Goal: Task Accomplishment & Management: Complete application form

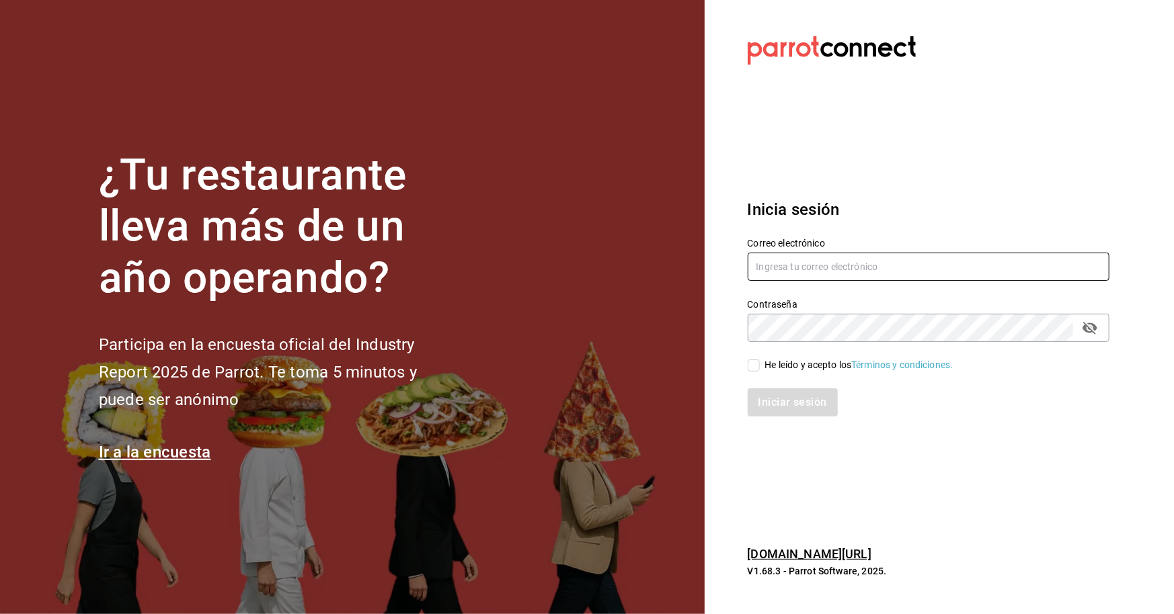
click at [830, 266] on input "text" at bounding box center [929, 267] width 362 height 28
click at [809, 261] on input "RESTAU" at bounding box center [929, 267] width 362 height 28
type input "R"
type input "[EMAIL_ADDRESS][DOMAIN_NAME]"
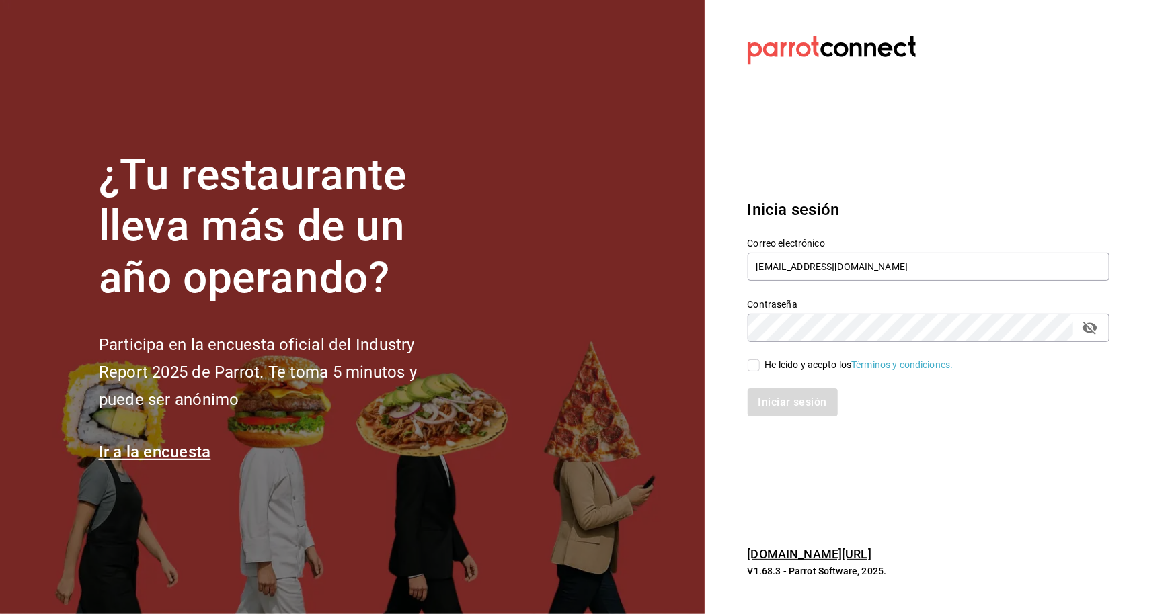
click at [802, 314] on div "Contraseña" at bounding box center [929, 328] width 362 height 28
click at [758, 366] on input "He leído y acepto los Términos y condiciones." at bounding box center [754, 366] width 12 height 12
checkbox input "true"
click at [757, 402] on button "Iniciar sesión" at bounding box center [793, 403] width 91 height 28
click at [824, 399] on div "Iniciar sesión" at bounding box center [929, 403] width 362 height 28
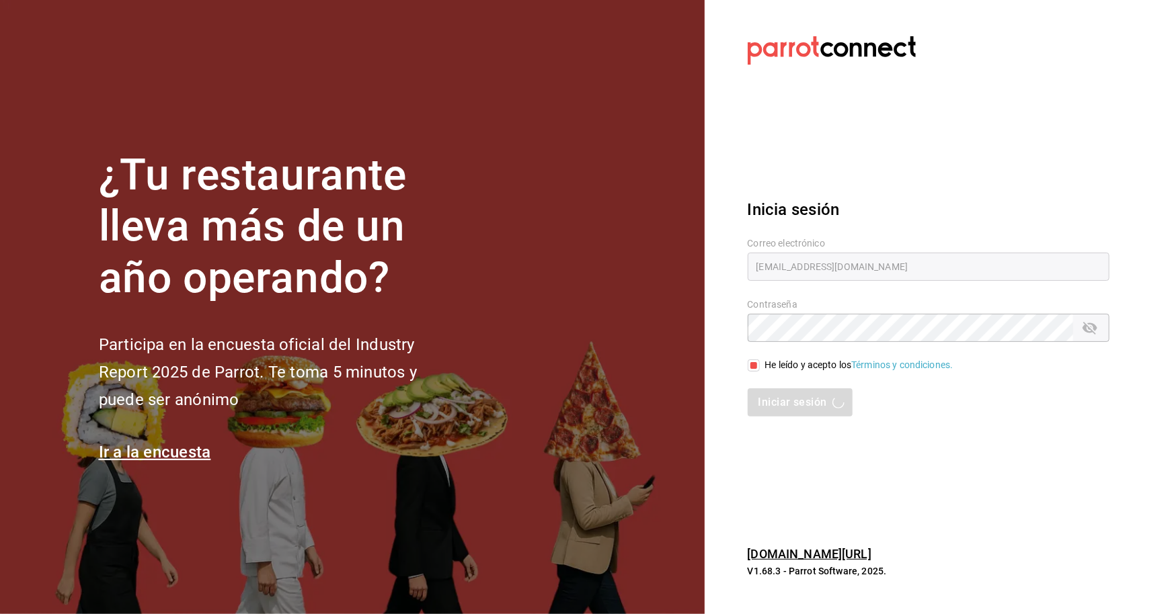
click at [782, 401] on div "Iniciar sesión" at bounding box center [929, 403] width 362 height 28
click at [823, 403] on div "Iniciar sesión" at bounding box center [929, 403] width 362 height 28
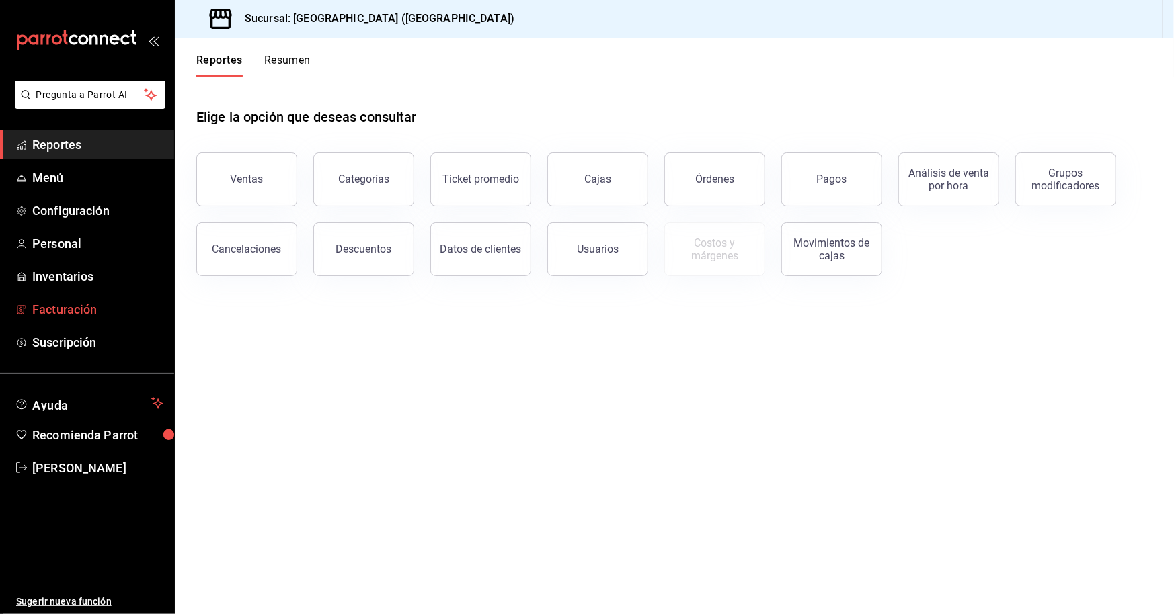
click at [73, 305] on span "Facturación" at bounding box center [97, 310] width 131 height 18
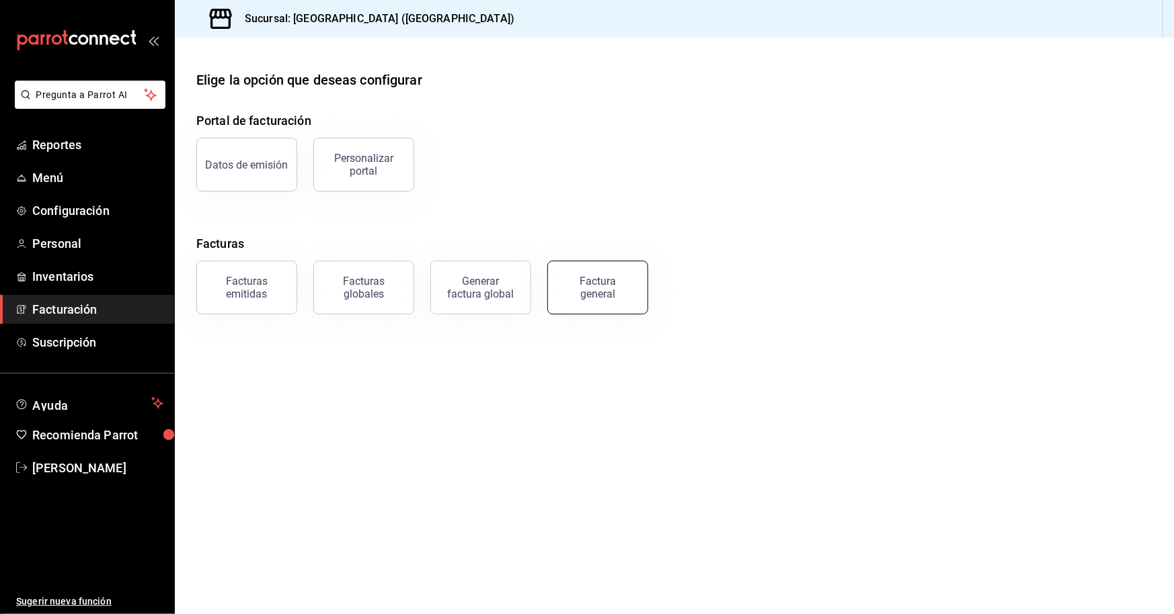
click at [571, 280] on div "Factura general" at bounding box center [597, 288] width 67 height 26
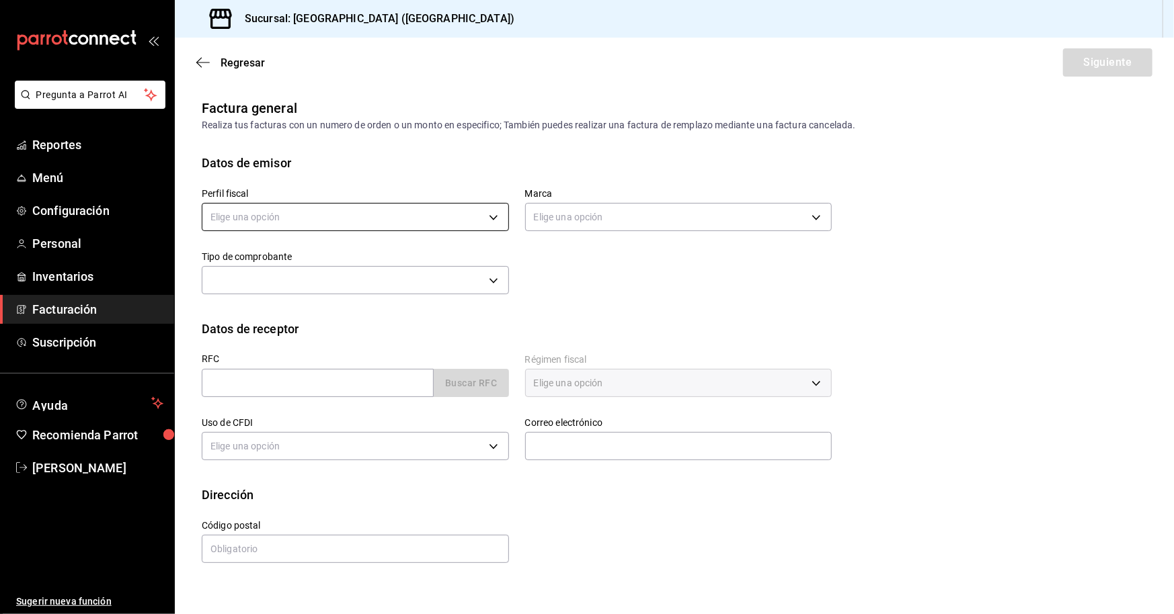
click at [395, 219] on body "Pregunta a Parrot AI Reportes Menú Configuración Personal Inventarios Facturaci…" at bounding box center [587, 307] width 1174 height 614
click at [619, 222] on div at bounding box center [587, 307] width 1174 height 614
click at [616, 214] on body "Pregunta a Parrot AI Reportes Menú Configuración Personal Inventarios Facturaci…" at bounding box center [587, 307] width 1174 height 614
click at [422, 249] on div at bounding box center [587, 307] width 1174 height 614
click at [498, 216] on body "Pregunta a Parrot AI Reportes Menú Configuración Personal Inventarios Facturaci…" at bounding box center [587, 307] width 1174 height 614
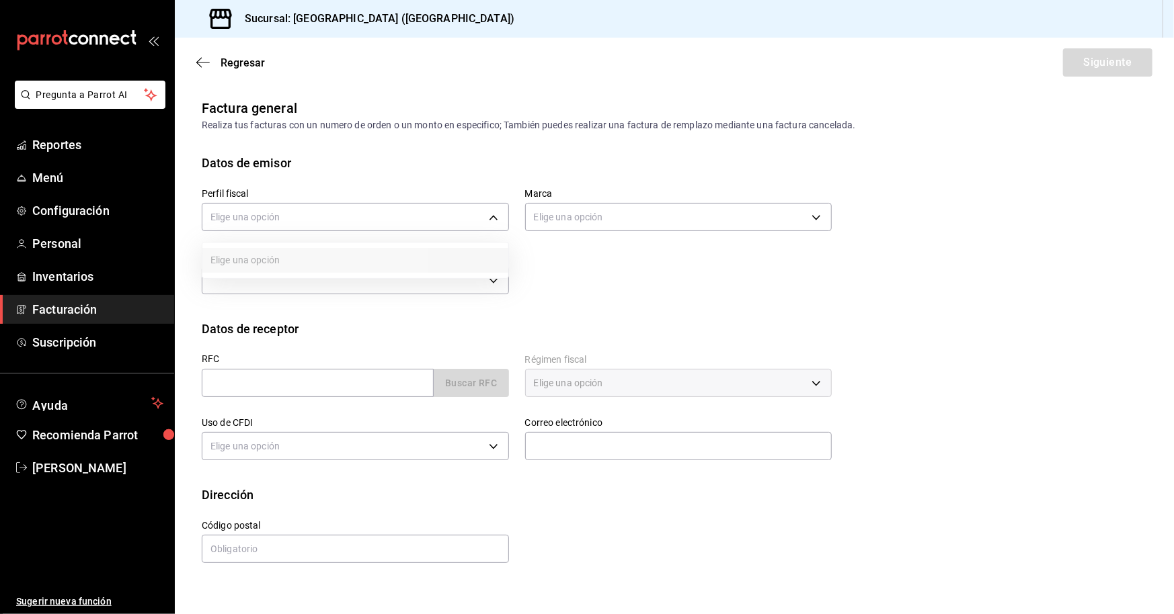
click at [391, 266] on ul "Elige una opción" at bounding box center [355, 261] width 306 height 36
click at [284, 227] on div at bounding box center [587, 307] width 1174 height 614
click at [495, 216] on body "Pregunta a Parrot AI Reportes Menú Configuración Personal Inventarios Facturaci…" at bounding box center [587, 307] width 1174 height 614
click at [496, 216] on div at bounding box center [587, 307] width 1174 height 614
click at [816, 214] on body "Pregunta a Parrot AI Reportes Menú Configuración Personal Inventarios Facturaci…" at bounding box center [587, 307] width 1174 height 614
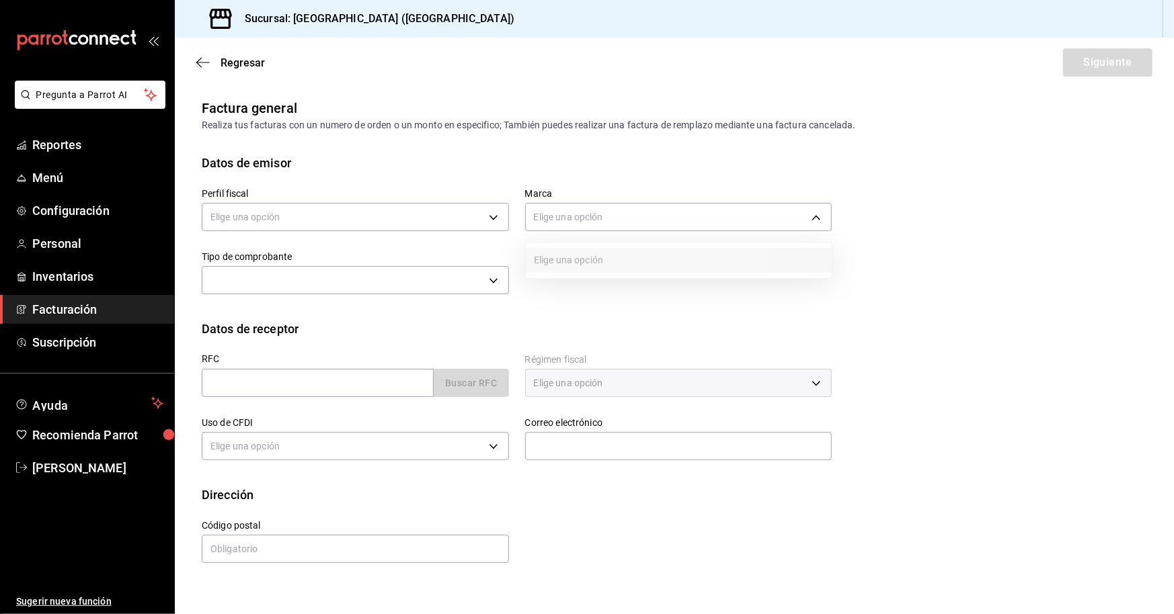
click at [494, 218] on div at bounding box center [587, 307] width 1174 height 614
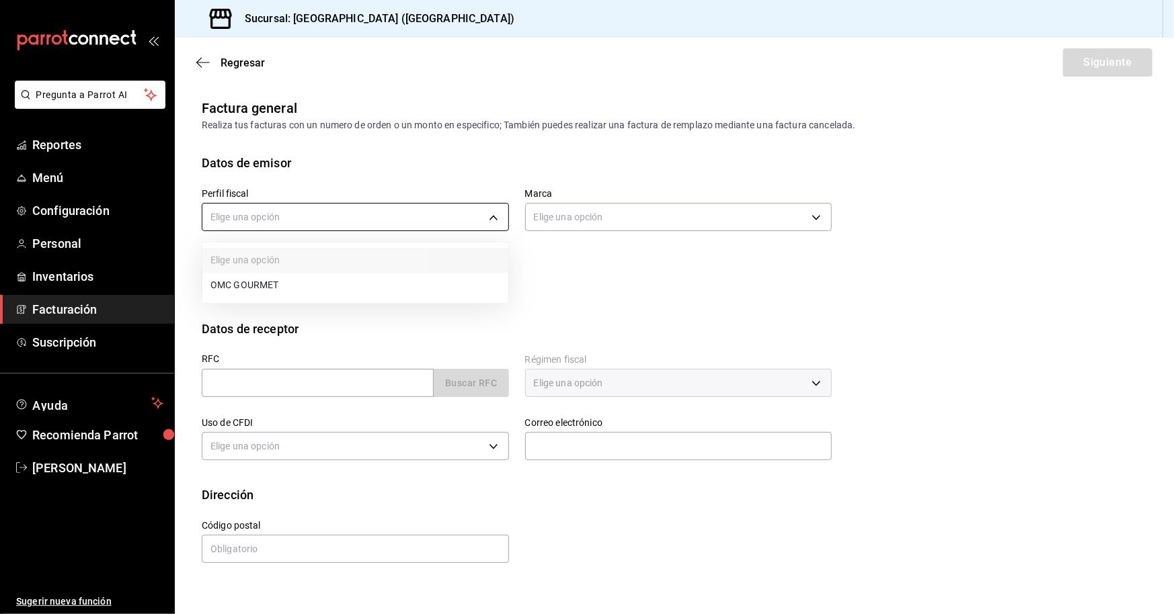
click at [494, 217] on body "Pregunta a Parrot AI Reportes Menú Configuración Personal Inventarios Facturaci…" at bounding box center [587, 307] width 1174 height 614
click at [243, 291] on li "OMC GOURMET" at bounding box center [355, 285] width 306 height 25
type input "46af66a3-9ef9-469f-9491-2c4bb9ef7882"
type input "78876d7d-d969-4c97-957f-d97bcaf374a8"
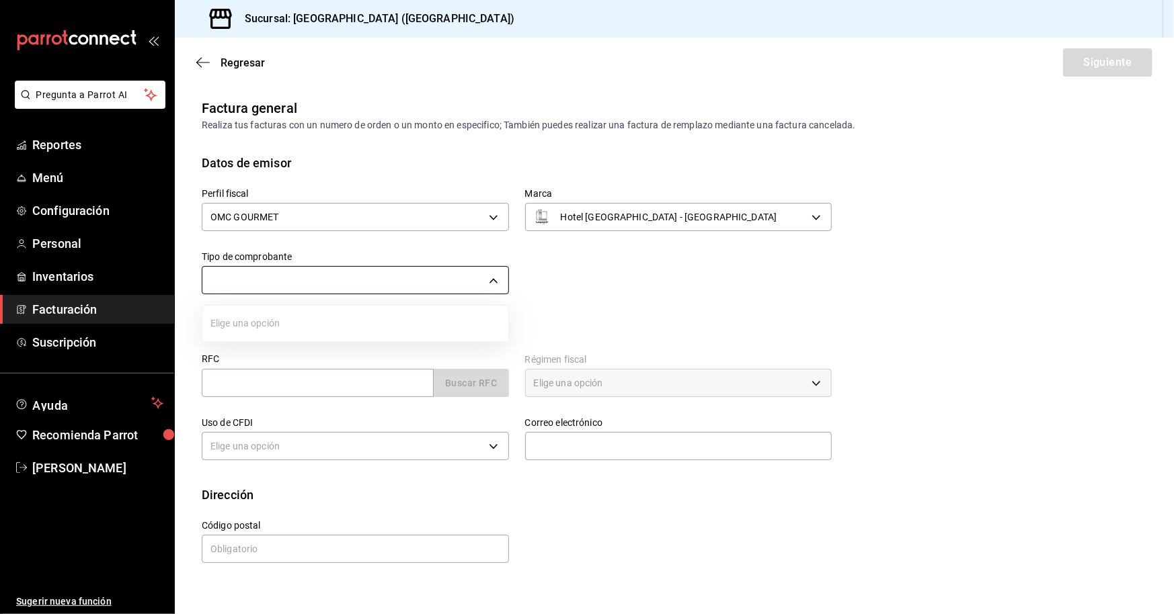
click at [489, 284] on body "Pregunta a Parrot AI Reportes Menú Configuración Personal Inventarios Facturaci…" at bounding box center [587, 307] width 1174 height 614
click at [412, 319] on ul "Elige una opción" at bounding box center [355, 324] width 306 height 36
click at [492, 280] on div at bounding box center [587, 307] width 1174 height 614
click at [492, 280] on body "Pregunta a Parrot AI Reportes Menú Configuración Personal Inventarios Facturaci…" at bounding box center [587, 307] width 1174 height 614
click at [492, 280] on div at bounding box center [587, 307] width 1174 height 614
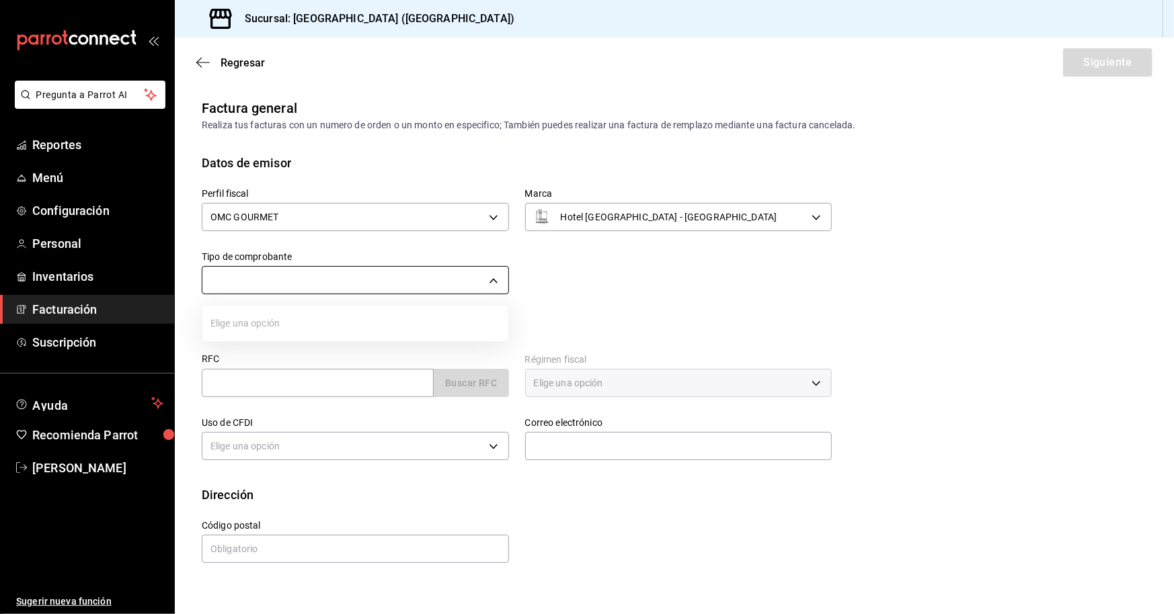
click at [492, 281] on body "Pregunta a Parrot AI Reportes Menú Configuración Personal Inventarios Facturaci…" at bounding box center [587, 307] width 1174 height 614
click at [491, 281] on div at bounding box center [587, 307] width 1174 height 614
click at [496, 278] on body "Pregunta a Parrot AI Reportes Menú Configuración Personal Inventarios Facturaci…" at bounding box center [587, 307] width 1174 height 614
click at [496, 278] on div at bounding box center [587, 307] width 1174 height 614
click at [493, 280] on body "Pregunta a Parrot AI Reportes Menú Configuración Personal Inventarios Facturaci…" at bounding box center [587, 307] width 1174 height 614
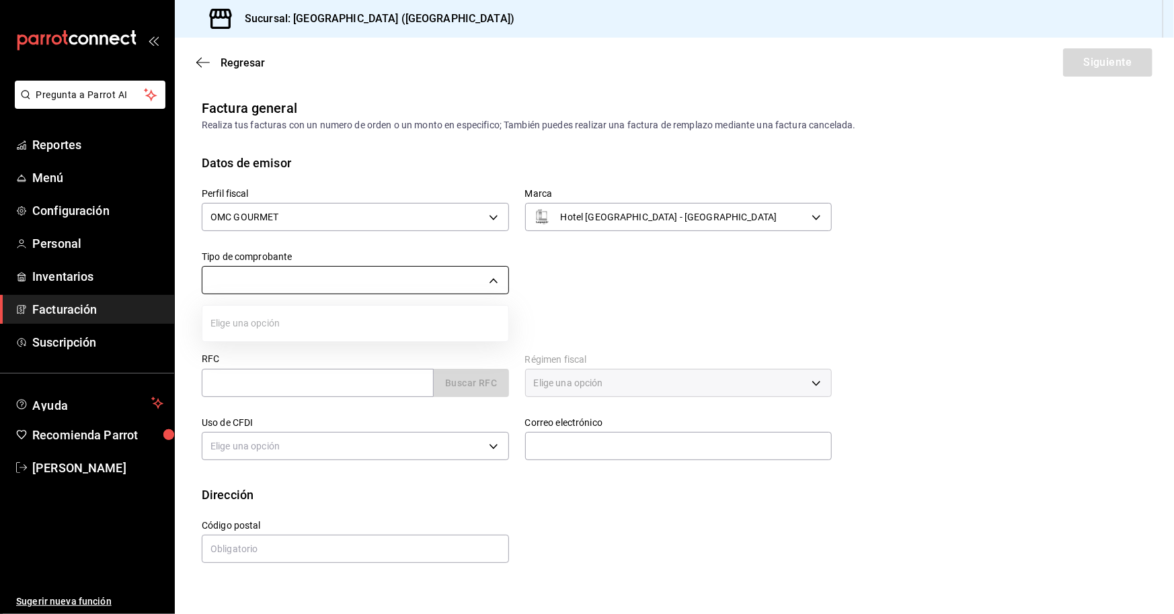
click at [493, 280] on div at bounding box center [587, 307] width 1174 height 614
click at [493, 279] on body "Pregunta a Parrot AI Reportes Menú Configuración Personal Inventarios Facturaci…" at bounding box center [587, 307] width 1174 height 614
click at [493, 279] on div at bounding box center [587, 307] width 1174 height 614
click at [495, 278] on body "Pregunta a Parrot AI Reportes Menú Configuración Personal Inventarios Facturaci…" at bounding box center [587, 307] width 1174 height 614
click at [495, 278] on div at bounding box center [587, 307] width 1174 height 614
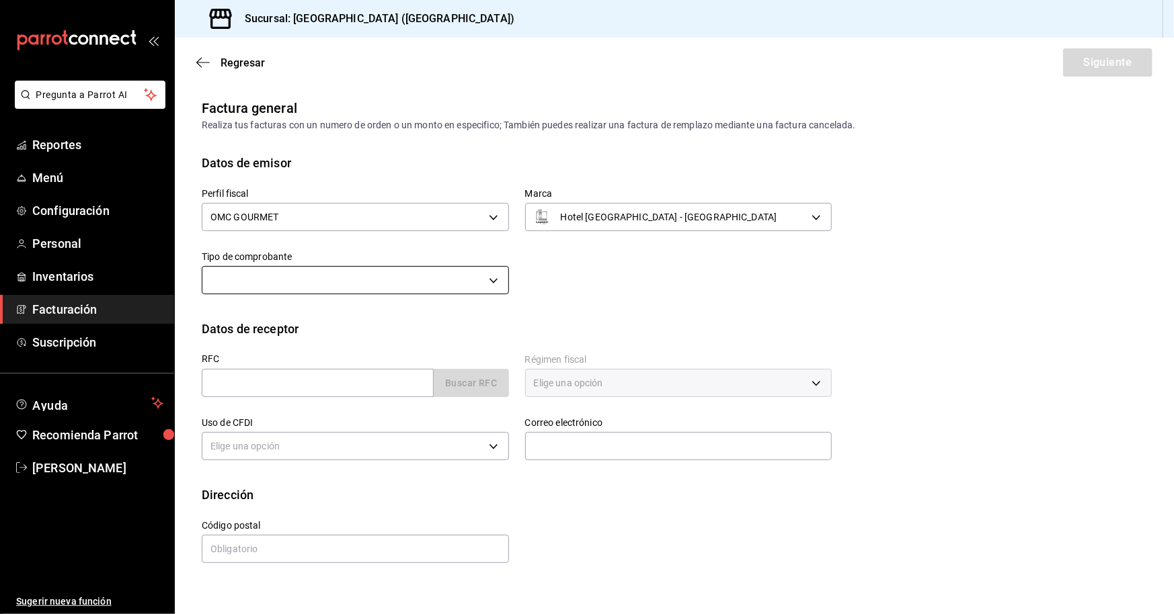
click at [495, 278] on body "Pregunta a Parrot AI Reportes Menú Configuración Personal Inventarios Facturaci…" at bounding box center [587, 307] width 1174 height 614
click at [495, 282] on div at bounding box center [587, 307] width 1174 height 614
click at [490, 383] on div "Buscar RFC" at bounding box center [355, 383] width 307 height 28
click at [817, 383] on div "Elige una opción" at bounding box center [678, 383] width 307 height 28
click at [815, 381] on div "Elige una opción" at bounding box center [678, 383] width 307 height 28
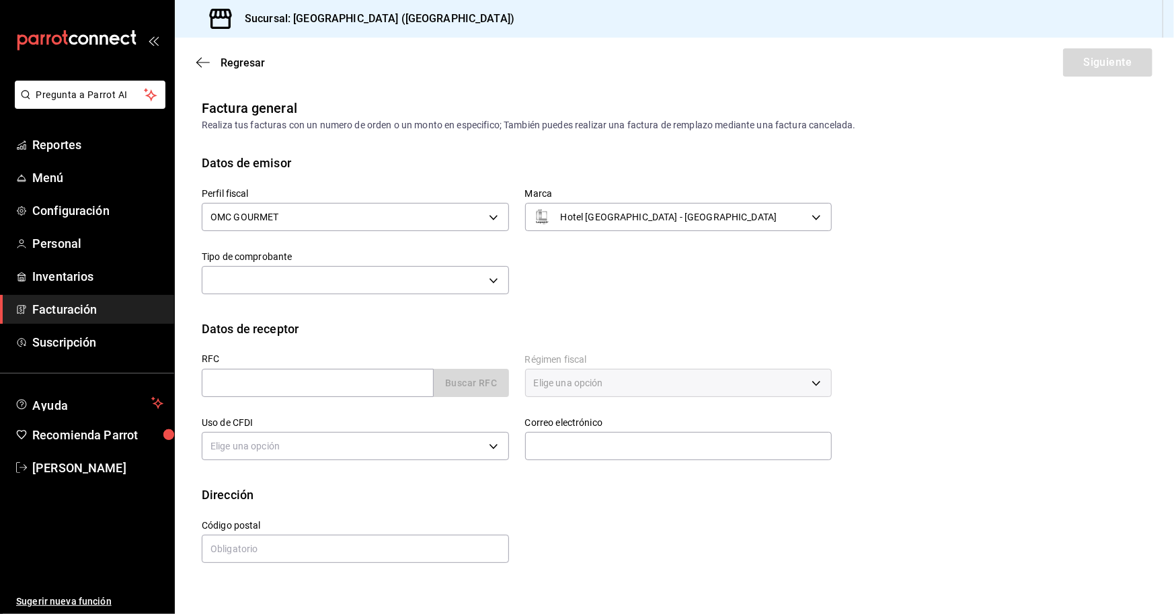
click at [814, 384] on div "Elige una opción" at bounding box center [678, 383] width 307 height 28
click at [473, 373] on div "Buscar RFC" at bounding box center [355, 383] width 307 height 28
click at [496, 282] on body "Pregunta a Parrot AI Reportes Menú Configuración Personal Inventarios Facturaci…" at bounding box center [587, 307] width 1174 height 614
click at [496, 282] on div at bounding box center [587, 307] width 1174 height 614
click at [495, 278] on body "Pregunta a Parrot AI Reportes Menú Configuración Personal Inventarios Facturaci…" at bounding box center [587, 307] width 1174 height 614
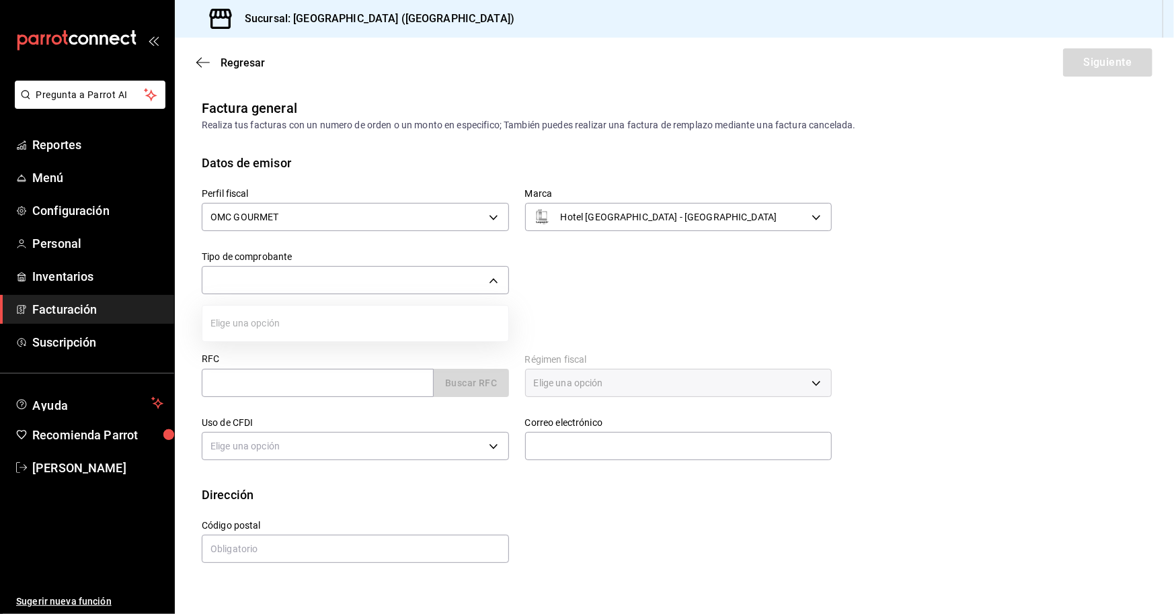
click at [493, 282] on div at bounding box center [587, 307] width 1174 height 614
click at [247, 276] on body "Pregunta a Parrot AI Reportes Menú Configuración Personal Inventarios Facturaci…" at bounding box center [587, 307] width 1174 height 614
click at [486, 283] on div at bounding box center [587, 307] width 1174 height 614
click at [494, 278] on body "Pregunta a Parrot AI Reportes Menú Configuración Personal Inventarios Facturaci…" at bounding box center [587, 307] width 1174 height 614
click at [364, 322] on ul "Elige una opción" at bounding box center [355, 324] width 306 height 36
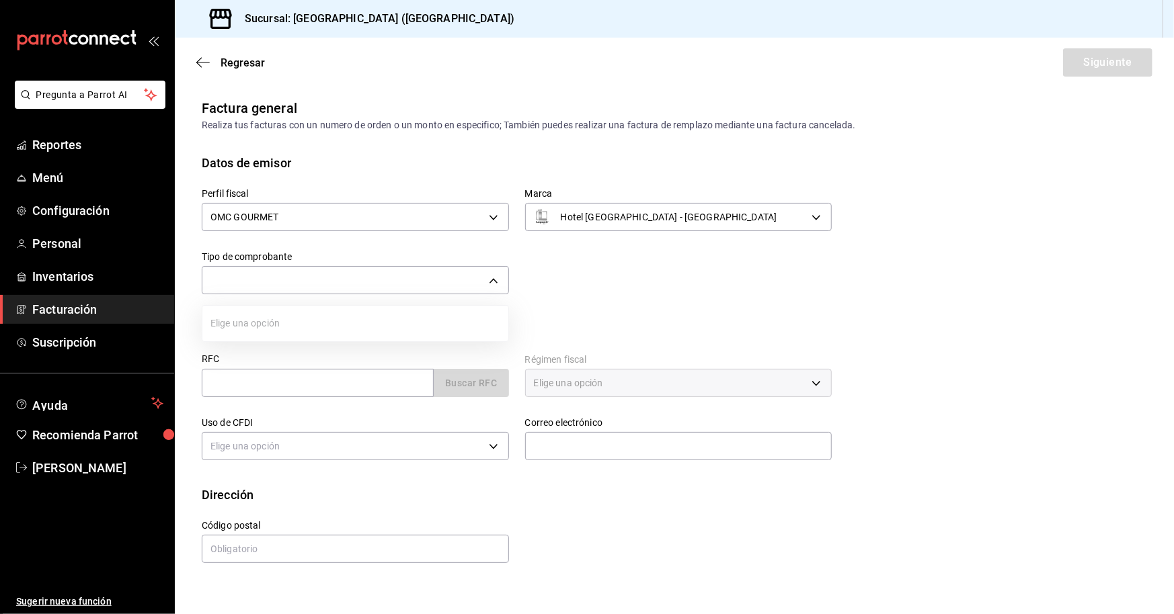
click at [364, 322] on ul "Elige una opción" at bounding box center [355, 324] width 306 height 36
click at [499, 281] on div at bounding box center [587, 307] width 1174 height 614
click at [387, 392] on input "text" at bounding box center [318, 383] width 232 height 28
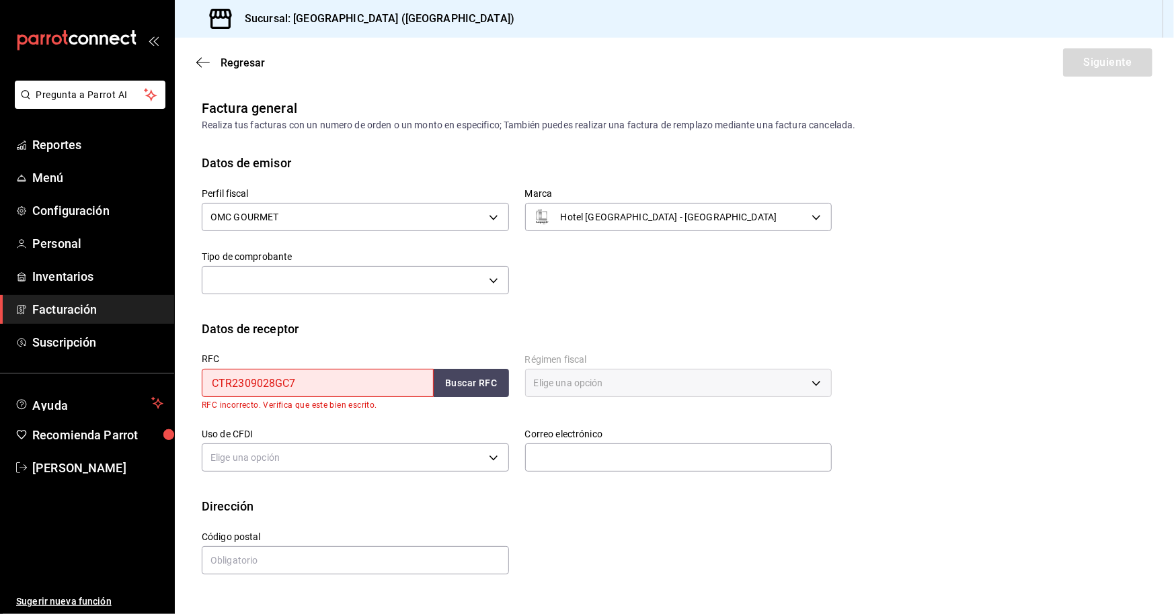
drag, startPoint x: 345, startPoint y: 385, endPoint x: 179, endPoint y: 393, distance: 165.5
click at [179, 393] on div "Datos de receptor RFC CTR2309028GC7 Buscar RFC RFC incorrecto. Verifica que est…" at bounding box center [674, 408] width 999 height 177
paste input "text"
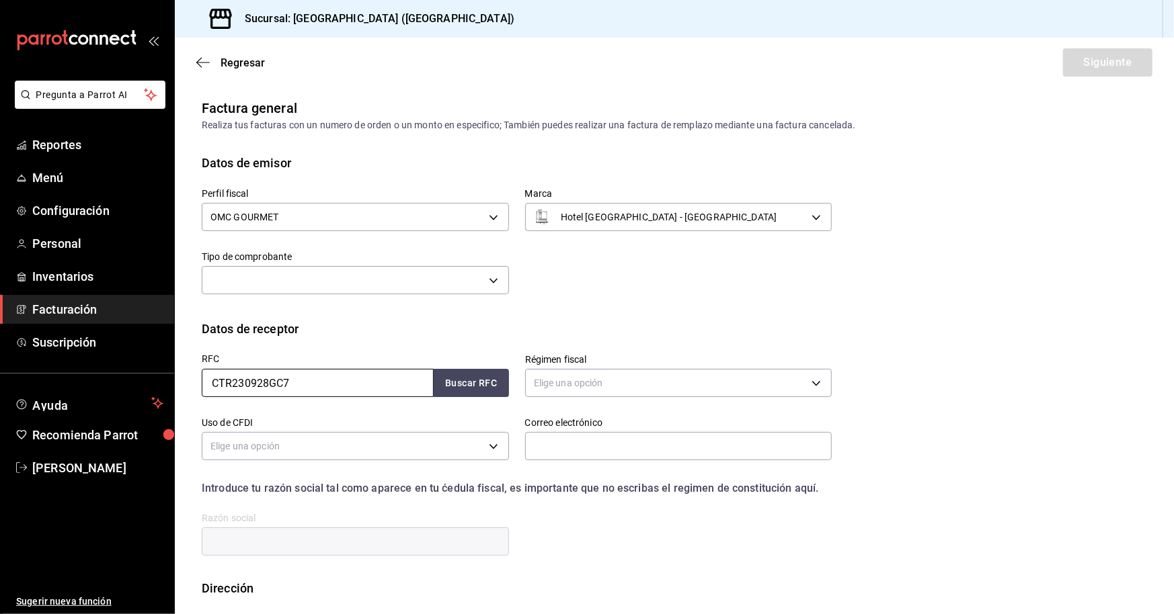
type input "CTR230928GC7"
click at [393, 421] on label "Uso de CFDI" at bounding box center [355, 423] width 307 height 9
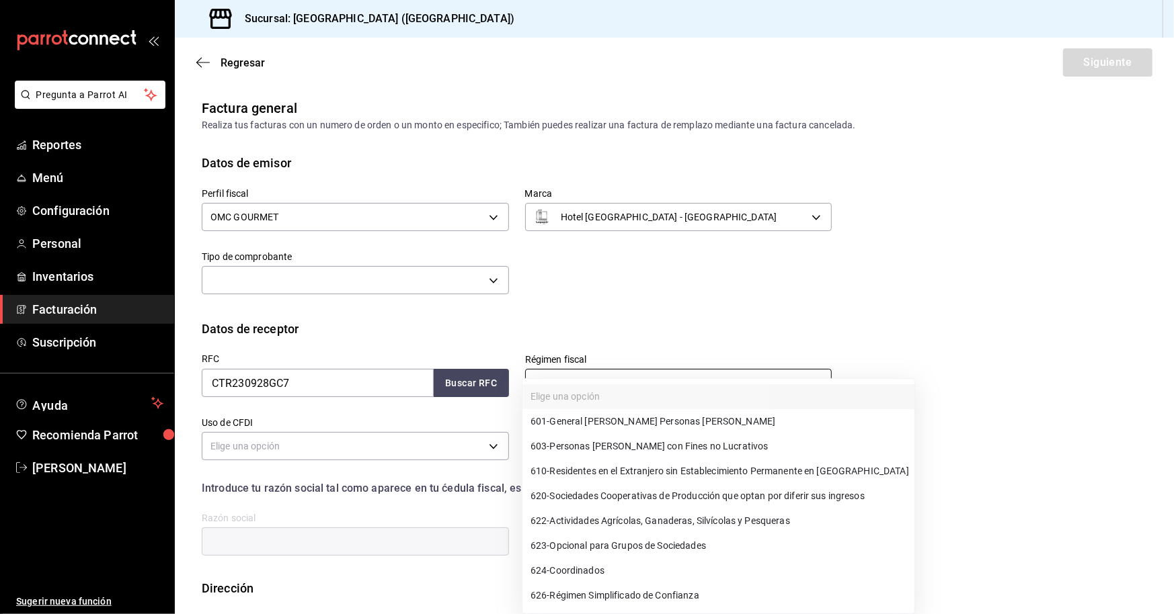
click at [567, 386] on body "Pregunta a Parrot AI Reportes Menú Configuración Personal Inventarios Facturaci…" at bounding box center [587, 307] width 1174 height 614
click at [362, 389] on div at bounding box center [587, 307] width 1174 height 614
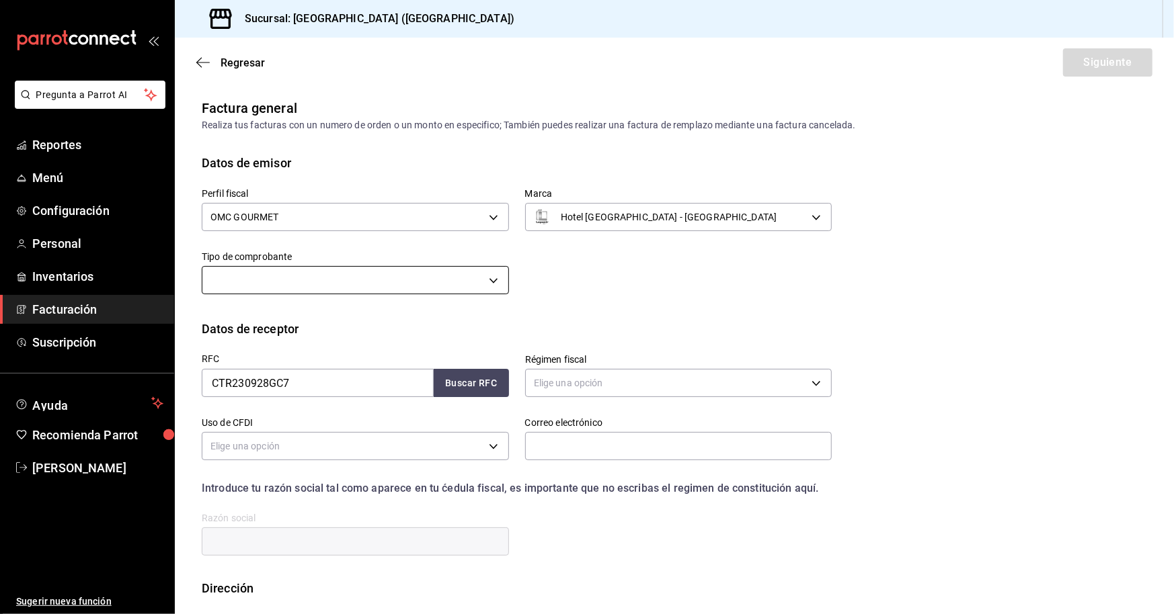
click at [484, 283] on body "Pregunta a Parrot AI Reportes Menú Configuración Personal Inventarios Facturaci…" at bounding box center [587, 307] width 1174 height 614
click at [494, 278] on div at bounding box center [587, 307] width 1174 height 614
click at [272, 446] on body "Pregunta a Parrot AI Reportes Menú Configuración Personal Inventarios Facturaci…" at bounding box center [587, 307] width 1174 height 614
click at [483, 439] on div at bounding box center [587, 307] width 1174 height 614
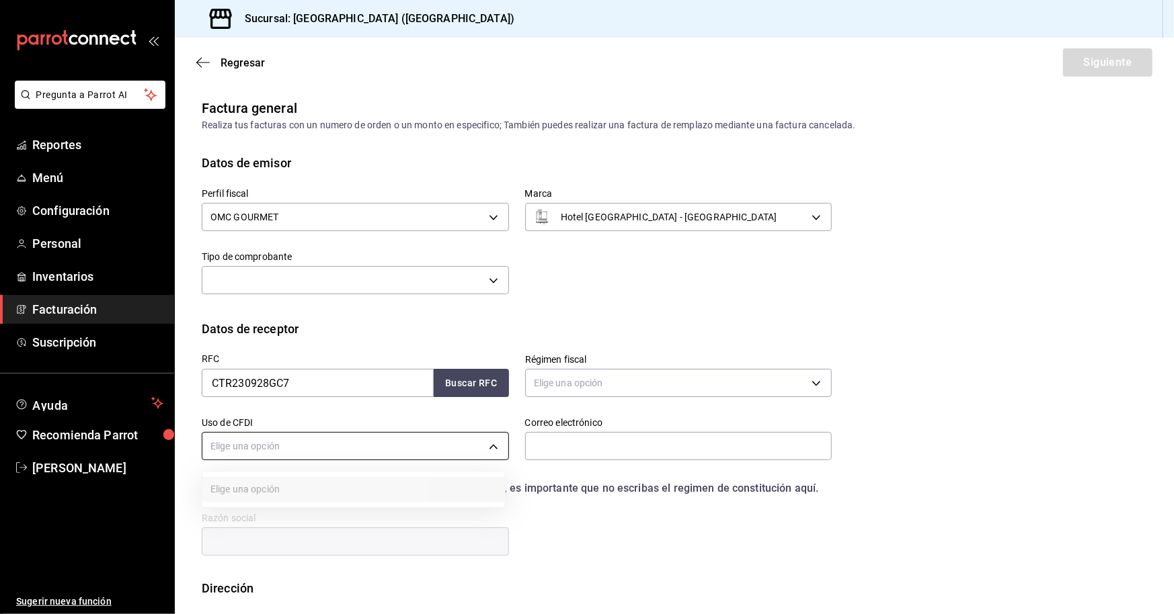
click at [487, 450] on body "Pregunta a Parrot AI Reportes Menú Configuración Personal Inventarios Facturaci…" at bounding box center [587, 307] width 1174 height 614
click at [487, 450] on div at bounding box center [587, 307] width 1174 height 614
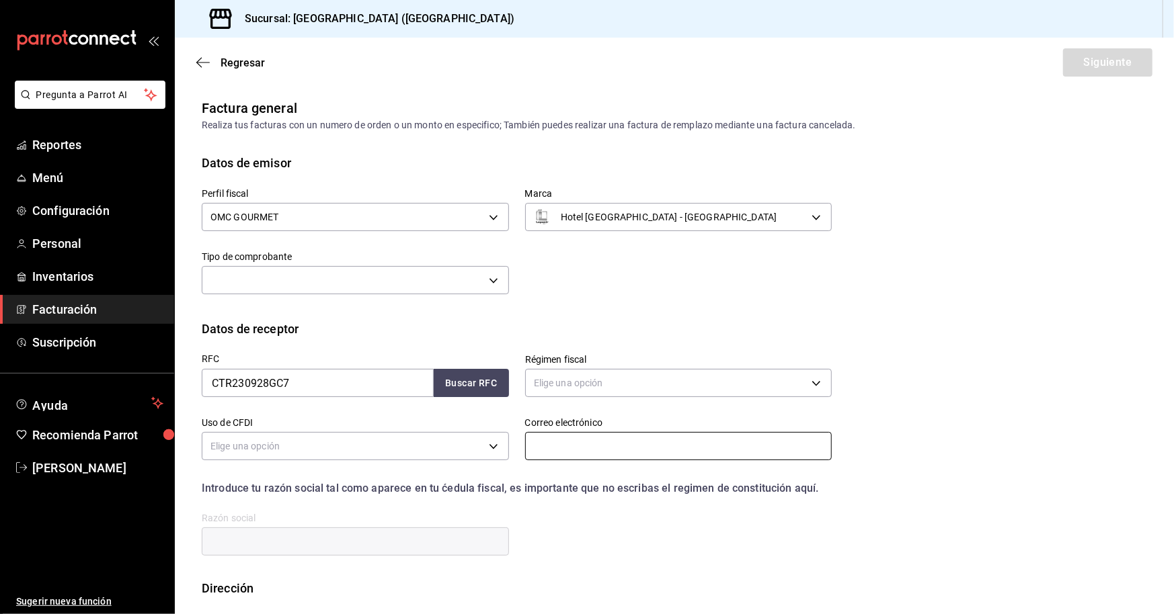
click at [570, 440] on input "text" at bounding box center [678, 446] width 307 height 28
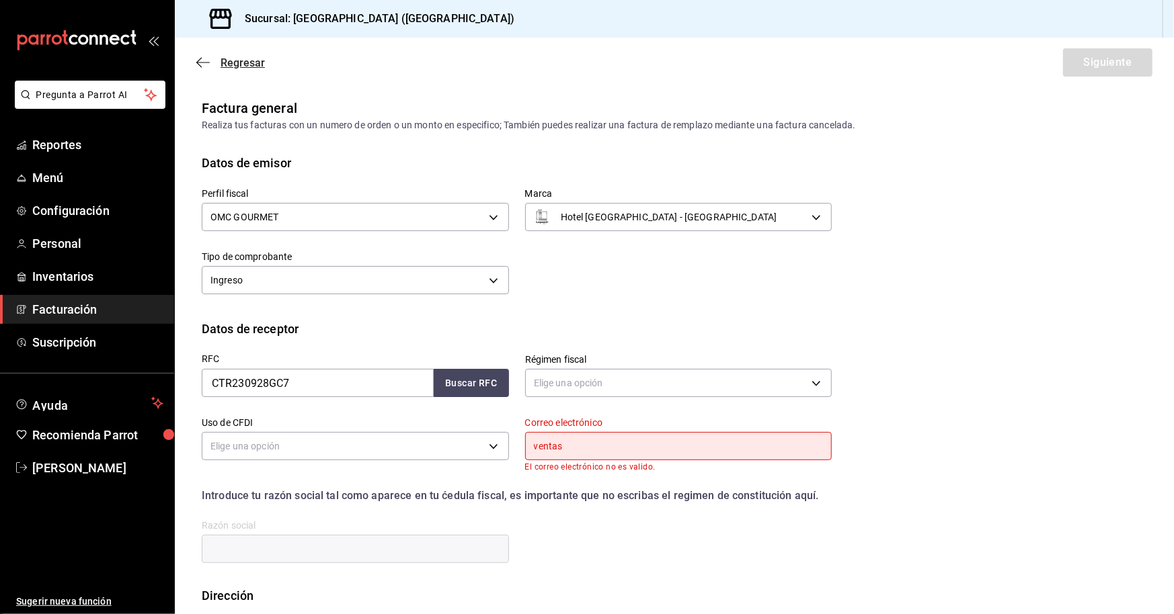
type input "ventas"
click at [198, 64] on icon "button" at bounding box center [202, 62] width 13 height 12
